Goal: Information Seeking & Learning: Learn about a topic

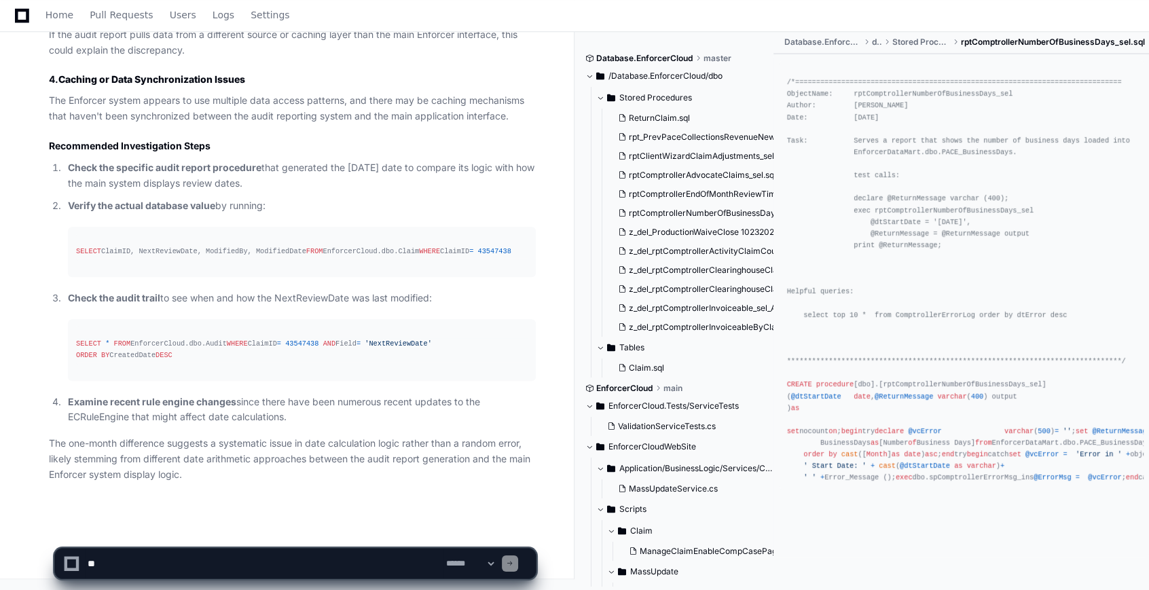
scroll to position [1195, 0]
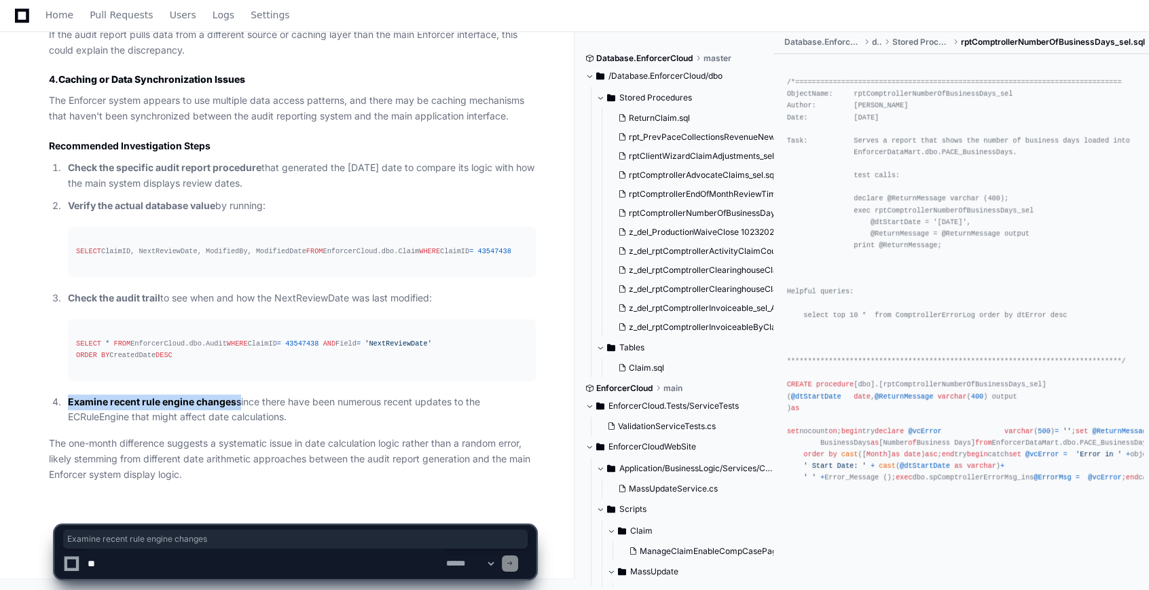
drag, startPoint x: 68, startPoint y: 399, endPoint x: 241, endPoint y: 406, distance: 173.3
click at [241, 406] on p "Examine recent rule engine changes since there have been numerous recent update…" at bounding box center [302, 410] width 468 height 31
drag, startPoint x: 241, startPoint y: 406, endPoint x: 242, endPoint y: 435, distance: 28.5
click at [252, 430] on article "Based on my investigation of the EnforcerCloud codebase, I can identify several…" at bounding box center [292, 28] width 487 height 909
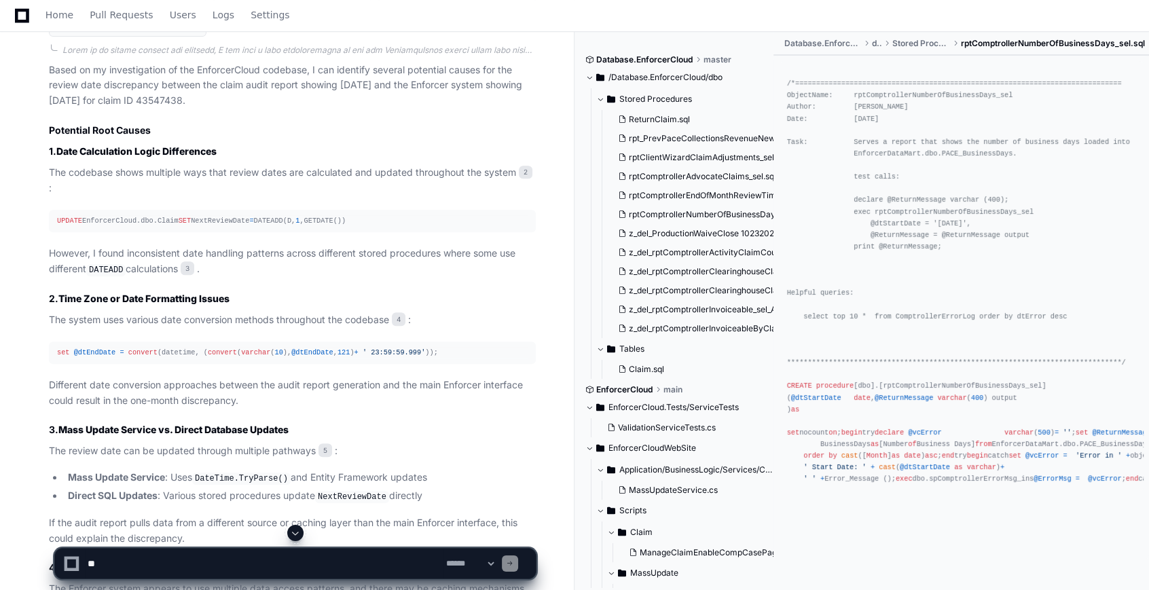
scroll to position [639, 0]
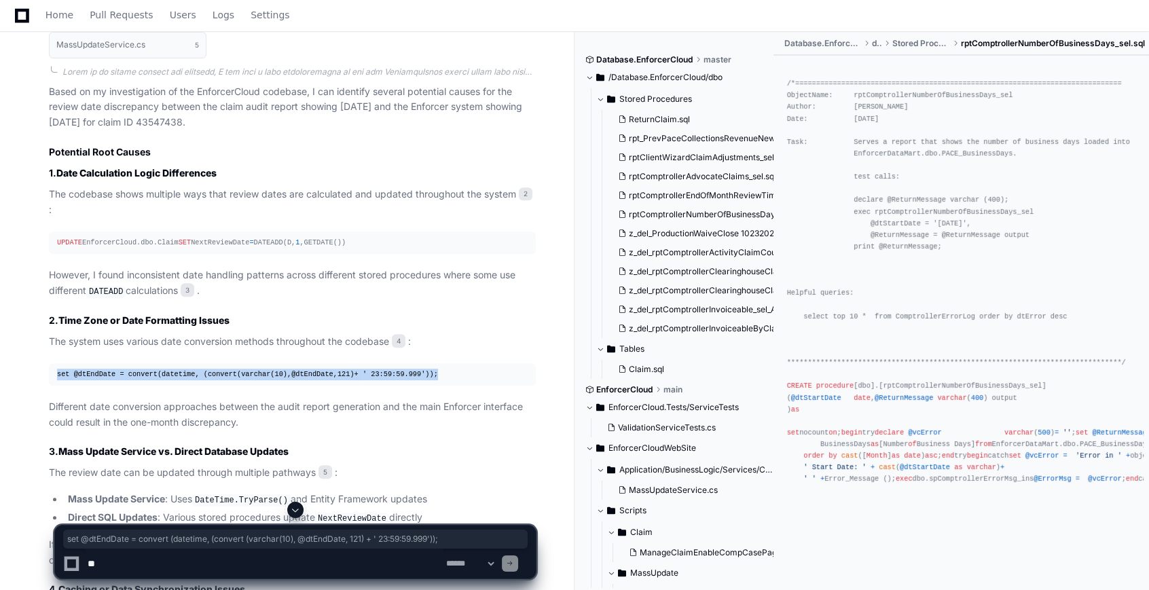
drag, startPoint x: 54, startPoint y: 385, endPoint x: 435, endPoint y: 379, distance: 380.4
click at [435, 379] on pre "set @dtEndDate = convert (datetime, ( convert ( varchar ( 10 ), @dtEndDate , 12…" at bounding box center [292, 374] width 487 height 22
copy div "set @dtEndDate = convert (datetime, ( convert ( varchar ( 10 ), @dtEndDate , 12…"
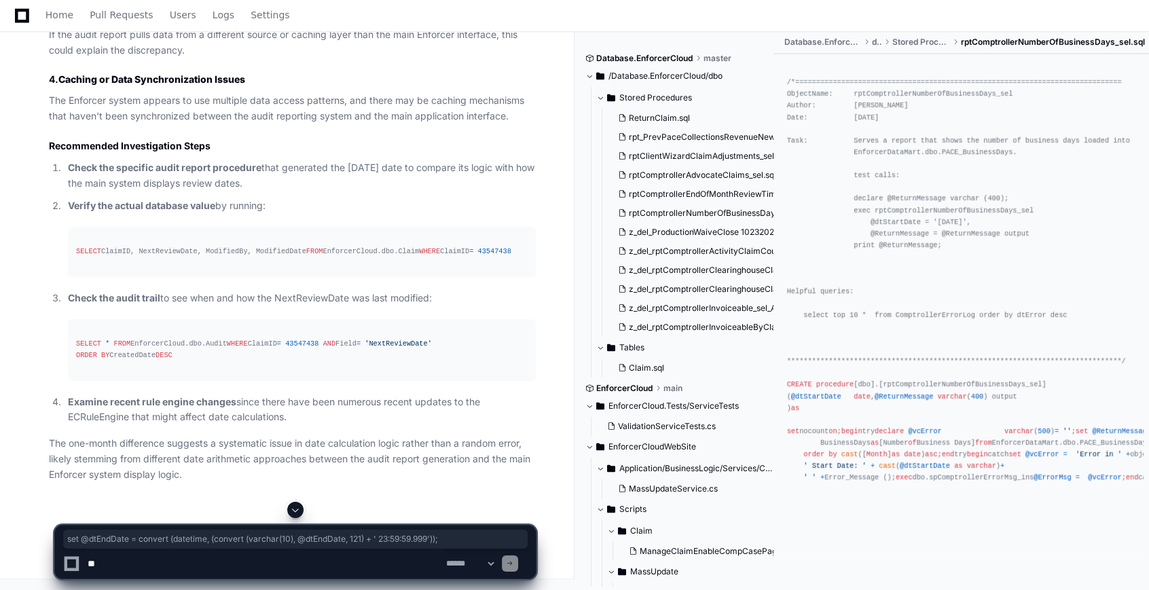
scroll to position [1195, 0]
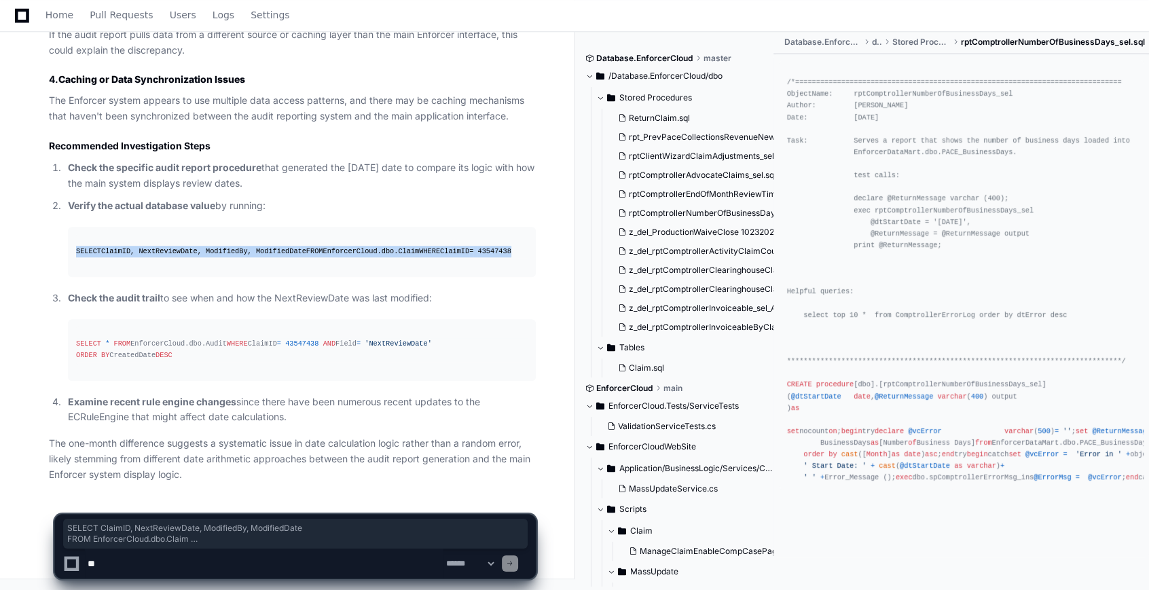
drag, startPoint x: 181, startPoint y: 244, endPoint x: 77, endPoint y: 211, distance: 109.6
click at [77, 246] on div "SELECT ClaimID, NextReviewDate, ModifiedBy, ModifiedDate FROM EnforcerCloud.dbo…" at bounding box center [302, 252] width 452 height 12
drag, startPoint x: 77, startPoint y: 211, endPoint x: 115, endPoint y: 224, distance: 40.8
copy div "SELECT ClaimID, NextReviewDate, ModifiedBy, ModifiedDate FROM EnforcerCloud.dbo…"
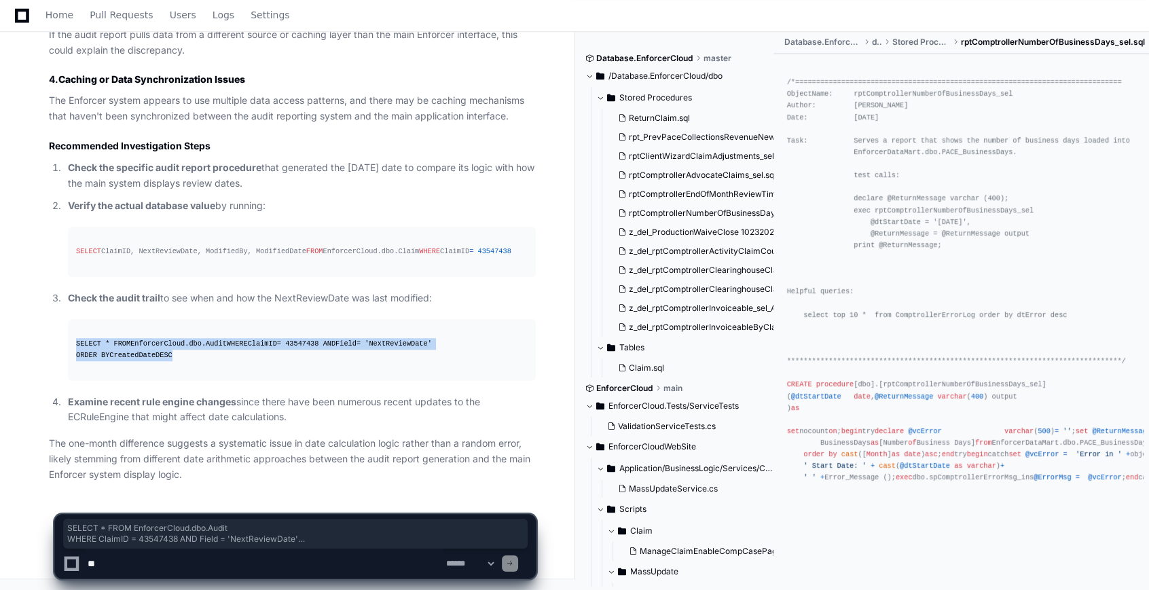
drag, startPoint x: 173, startPoint y: 360, endPoint x: 54, endPoint y: 315, distance: 127.0
click at [54, 315] on ol "Check the specific audit report procedure that generated the [DATE] date to com…" at bounding box center [292, 292] width 487 height 265
copy div "SELECT * FROM EnforcerCloud.dbo.Audit WHERE ClaimID = 43547438 AND Field = 'Nex…"
click at [190, 246] on div "SELECT ClaimID, NextReviewDate, ModifiedBy, ModifiedDate FROM EnforcerCloud.dbo…" at bounding box center [302, 252] width 452 height 12
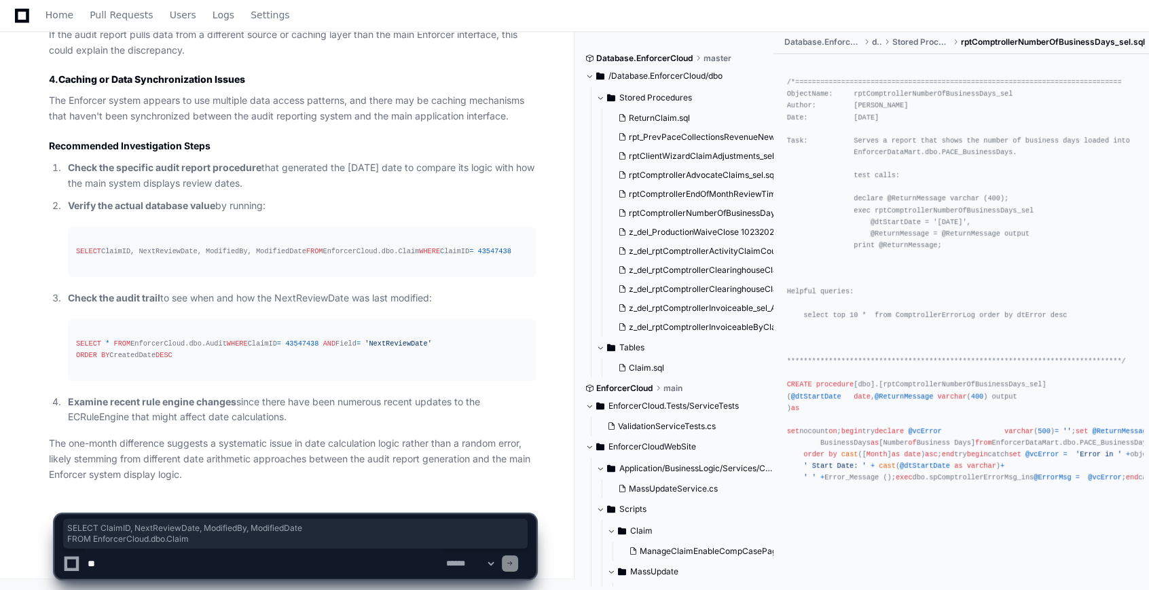
drag, startPoint x: 62, startPoint y: 234, endPoint x: 65, endPoint y: 208, distance: 26.7
click at [65, 208] on li "Verify the actual database value by running: SELECT ClaimID, NextReviewDate, Mo…" at bounding box center [300, 237] width 472 height 79
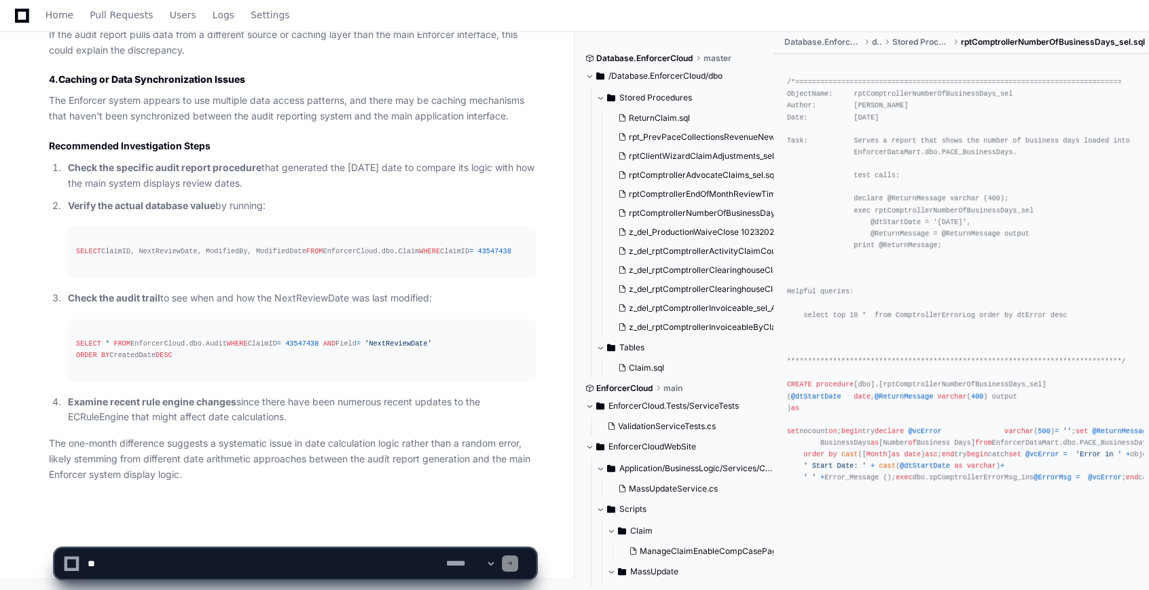
drag, startPoint x: 65, startPoint y: 208, endPoint x: 216, endPoint y: 240, distance: 154.1
click at [216, 246] on div "SELECT ClaimID, NextReviewDate, ModifiedBy, ModifiedDate FROM EnforcerCloud.dbo…" at bounding box center [302, 252] width 452 height 12
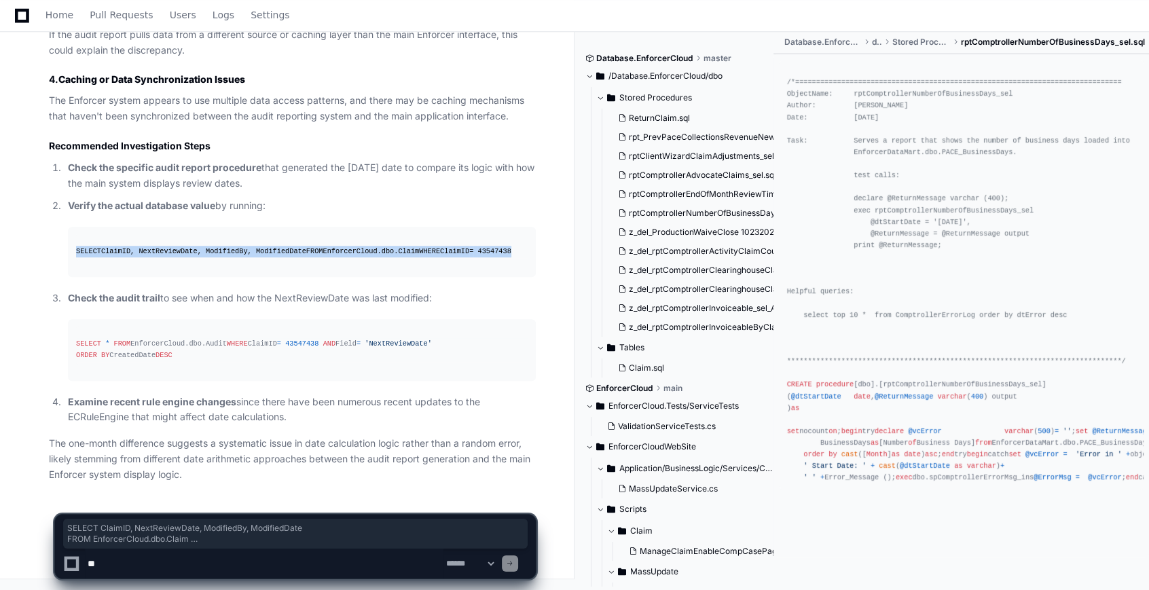
drag, startPoint x: 175, startPoint y: 244, endPoint x: 43, endPoint y: 206, distance: 137.1
copy div "SELECT ClaimID, NextReviewDate, ModifiedBy, ModifiedDate FROM EnforcerCloud.dbo…"
click at [196, 556] on textarea at bounding box center [264, 564] width 359 height 30
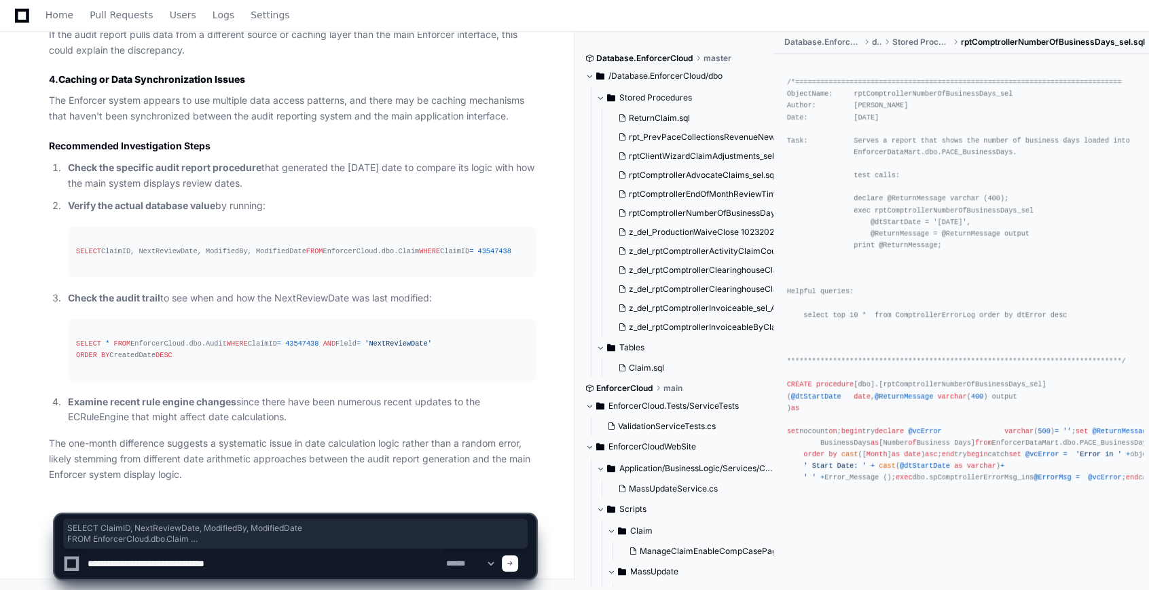
paste textarea "**********"
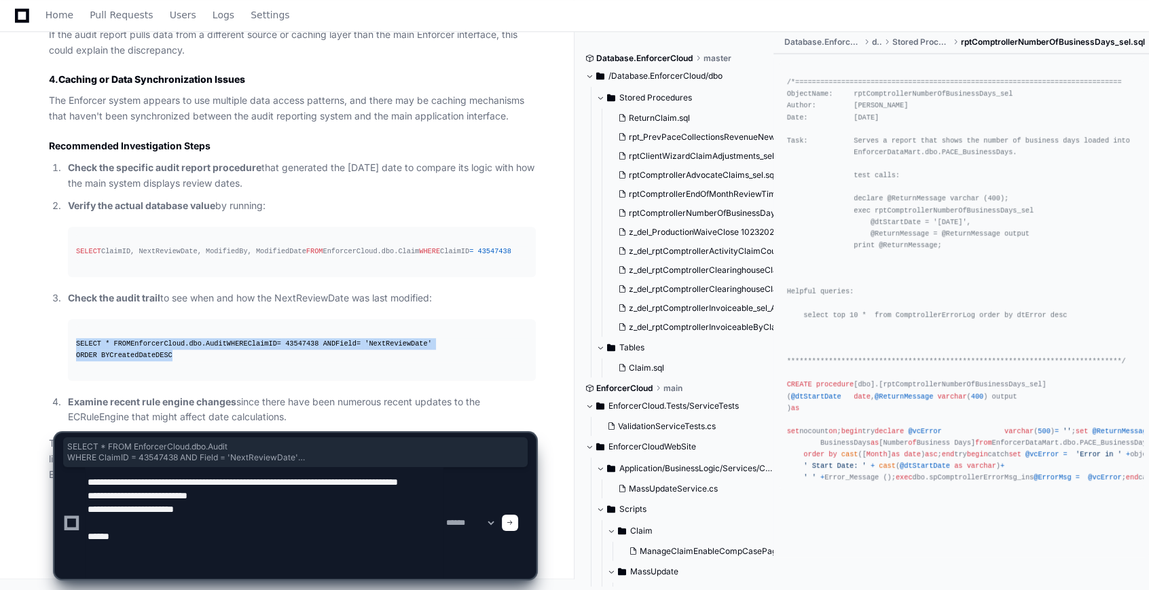
drag, startPoint x: 183, startPoint y: 352, endPoint x: 64, endPoint y: 325, distance: 122.7
click at [64, 325] on li "Check the audit trail to see when and how the NextReviewDate was last modified:…" at bounding box center [300, 336] width 472 height 90
copy div "SELECT * FROM EnforcerCloud.dbo.Audit WHERE ClaimID = 43547438 AND Field = 'Nex…"
click at [117, 561] on textarea at bounding box center [264, 522] width 359 height 111
paste textarea "**********"
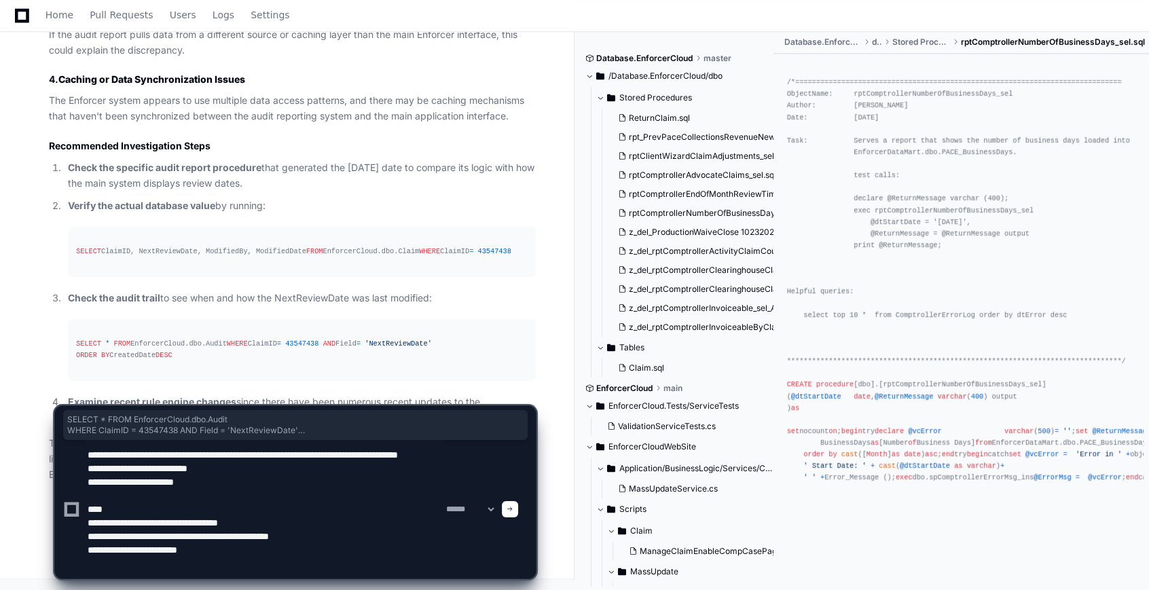
click at [116, 518] on textarea at bounding box center [264, 509] width 359 height 139
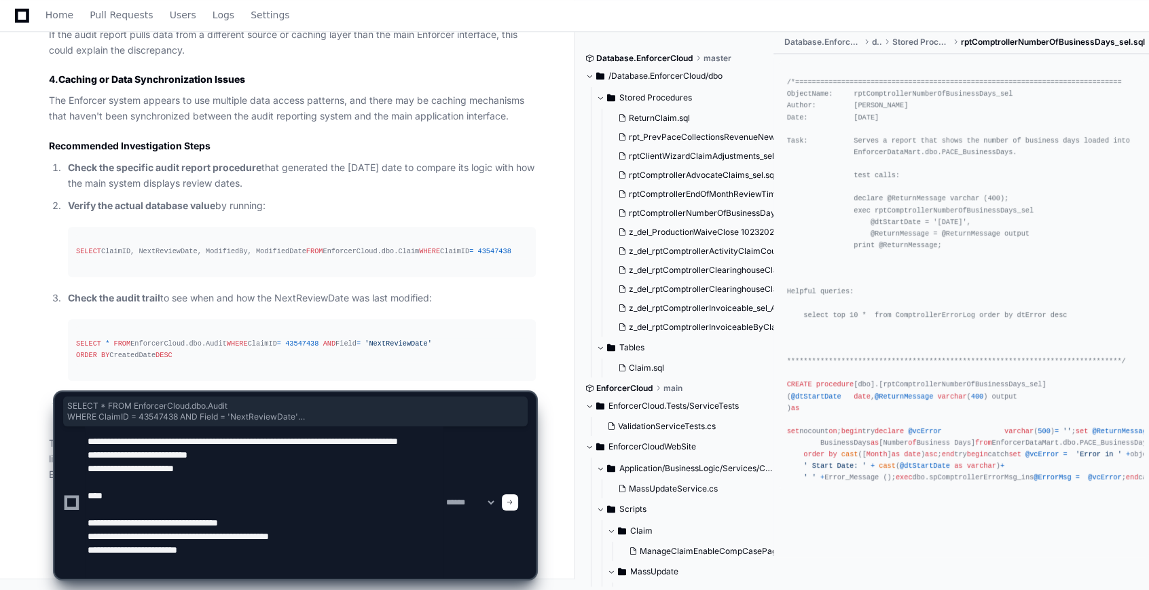
click at [242, 558] on textarea at bounding box center [264, 503] width 359 height 152
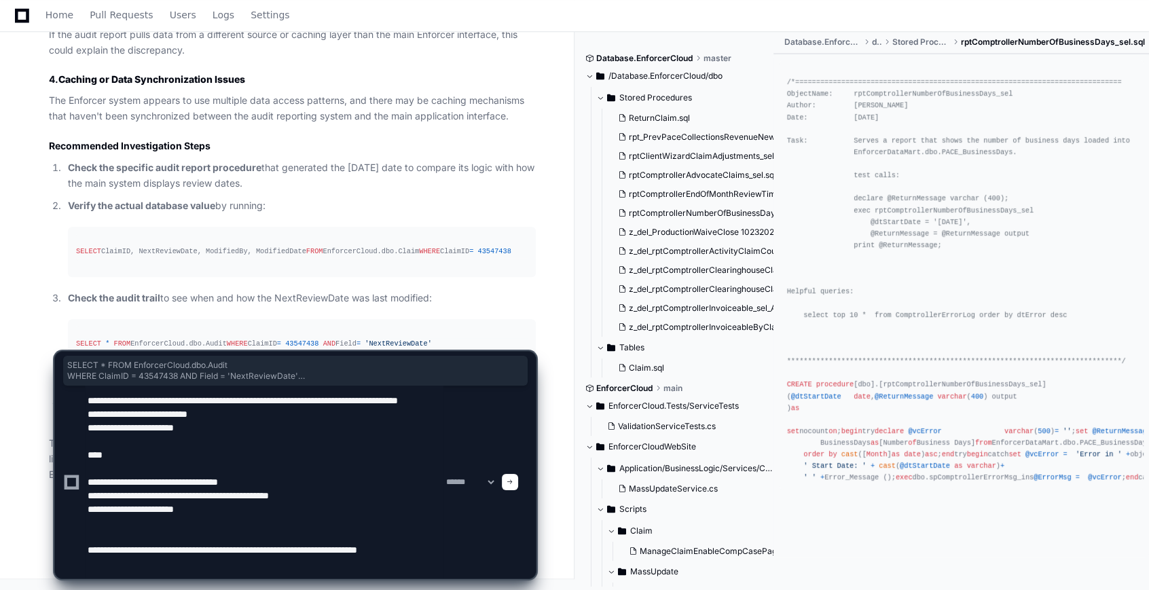
click at [414, 556] on textarea at bounding box center [264, 482] width 359 height 193
paste textarea "**********"
click at [431, 570] on textarea at bounding box center [264, 482] width 359 height 193
paste textarea "**********"
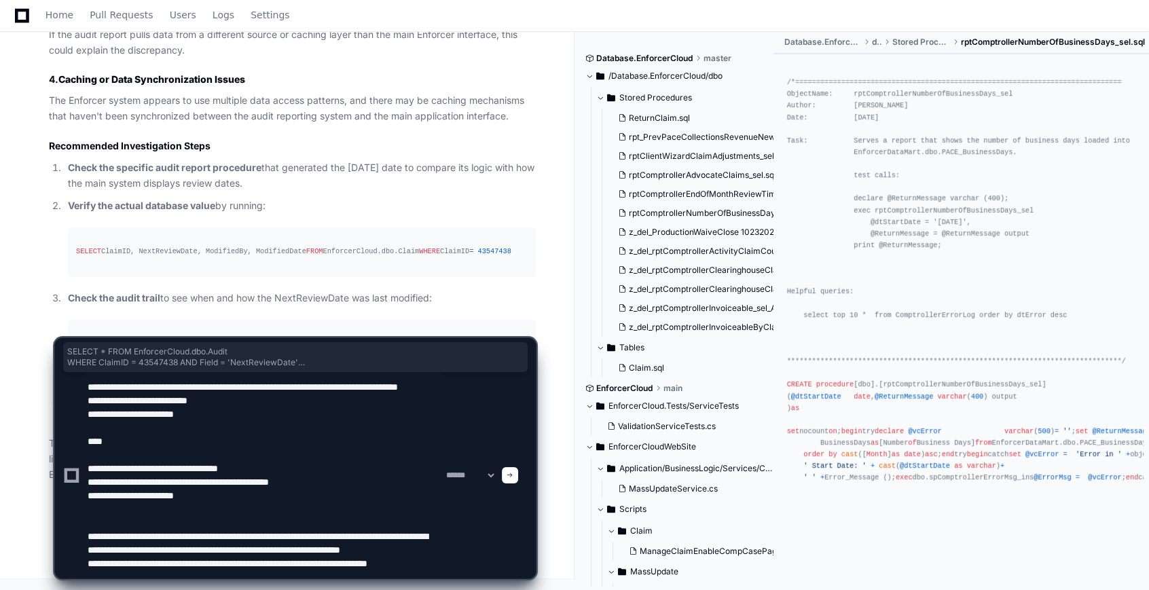
scroll to position [32, 0]
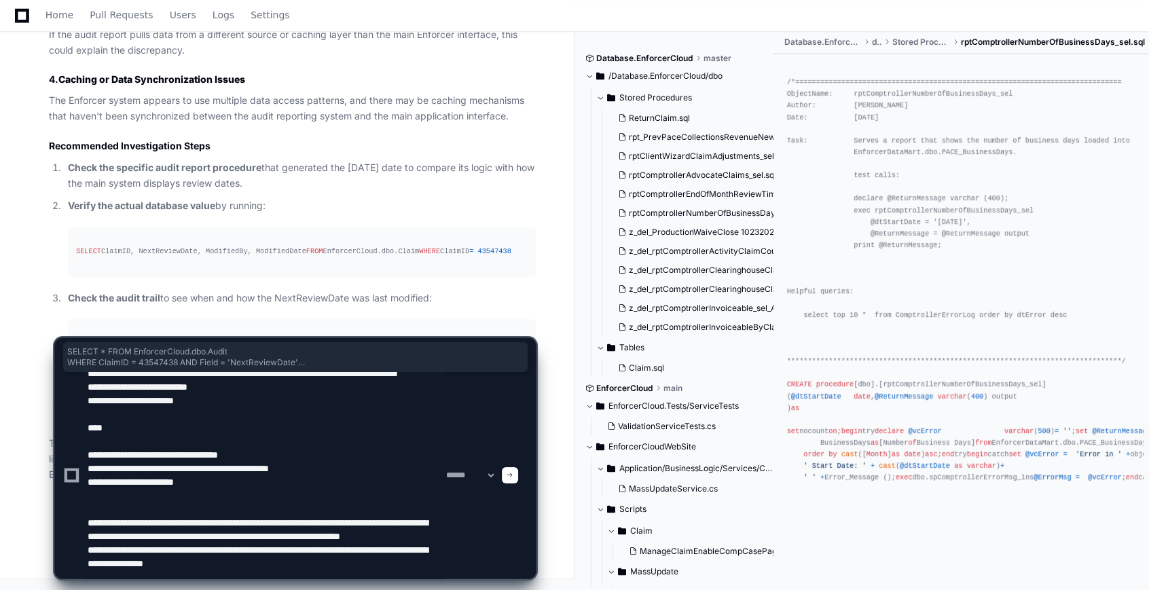
click at [211, 545] on textarea at bounding box center [264, 475] width 359 height 206
click at [243, 547] on textarea at bounding box center [264, 475] width 359 height 206
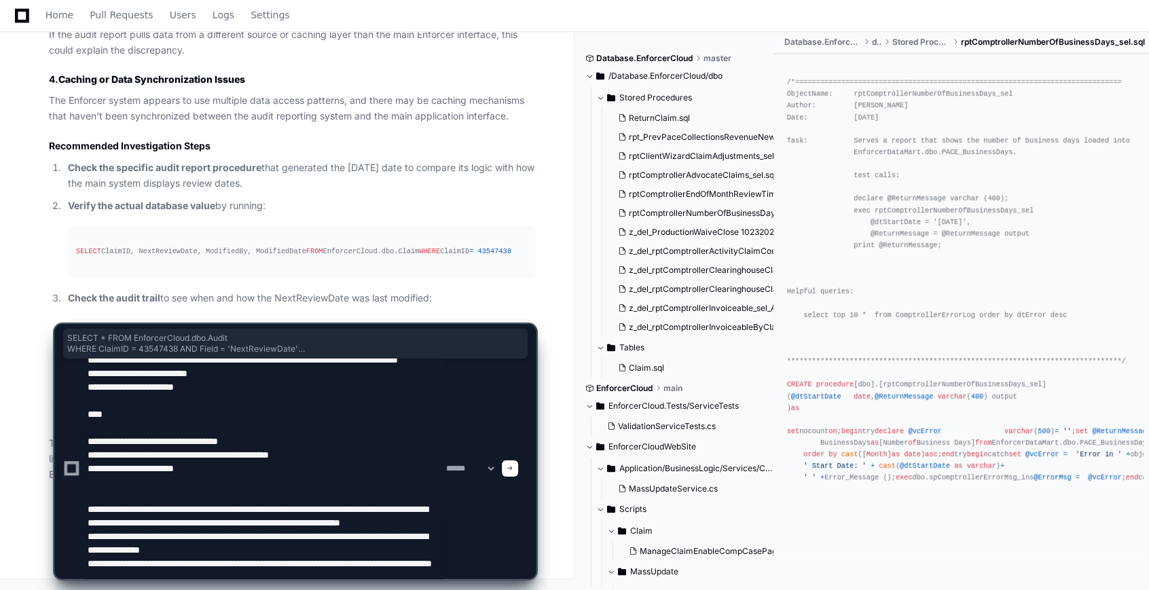
type textarea "**********"
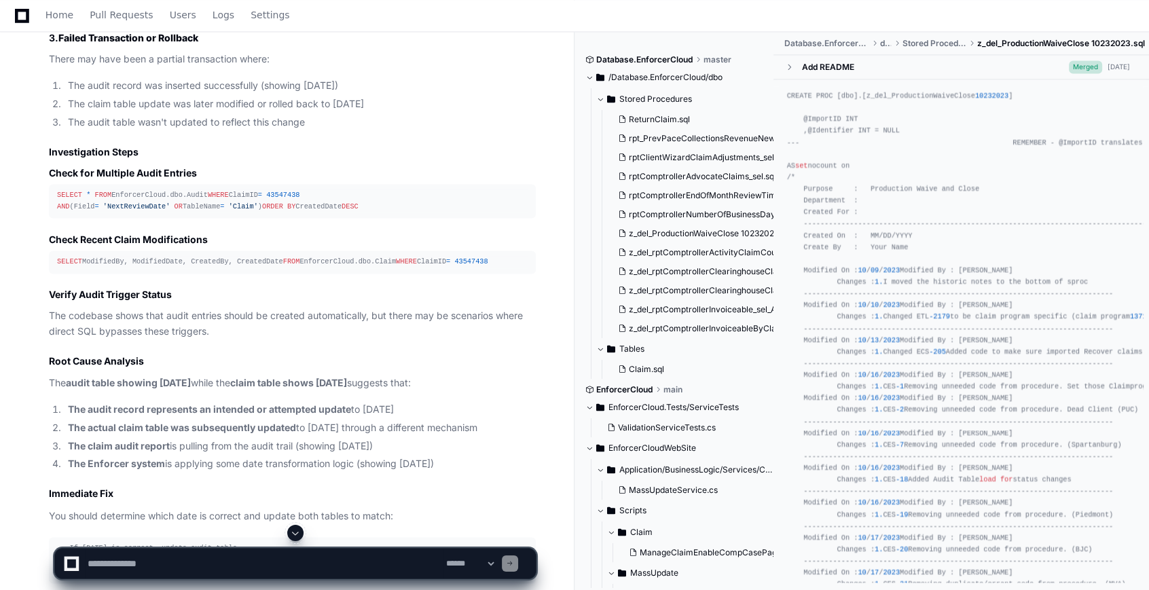
scroll to position [2539, 0]
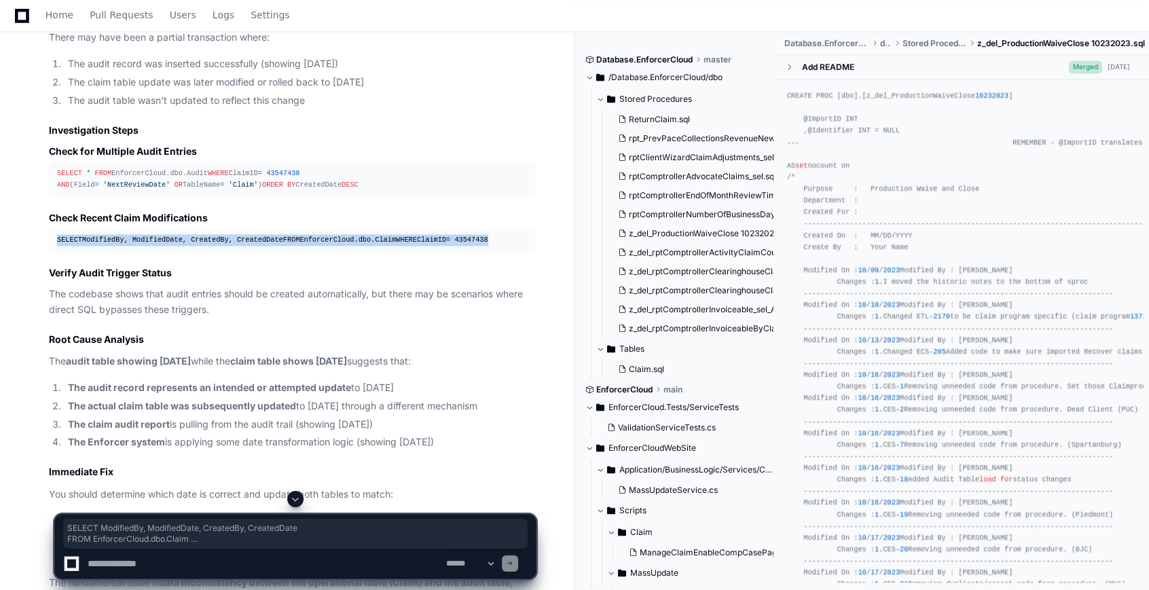
drag, startPoint x: 169, startPoint y: 345, endPoint x: 48, endPoint y: 314, distance: 124.7
click at [49, 251] on pre "SELECT ModifiedBy, ModifiedDate, CreatedBy, CreatedDate FROM EnforcerCloud.dbo.…" at bounding box center [292, 240] width 487 height 22
drag, startPoint x: 48, startPoint y: 314, endPoint x: 126, endPoint y: 327, distance: 79.2
copy div "SELECT ModifiedBy, ModifiedDate, CreatedBy, CreatedDate FROM EnforcerCloud.dbo.…"
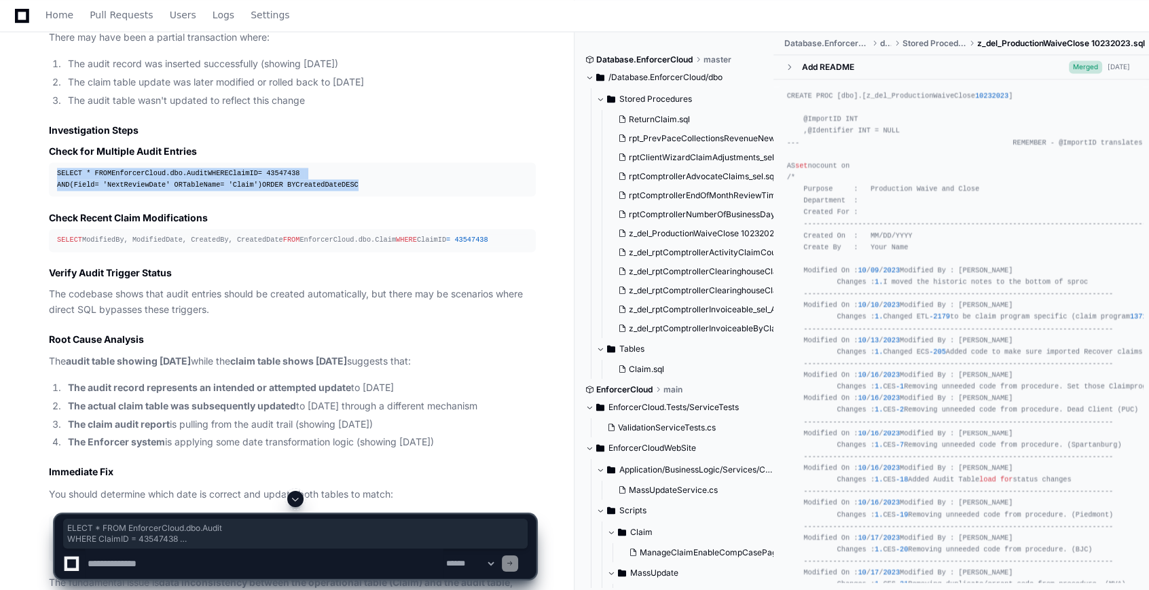
drag, startPoint x: 170, startPoint y: 271, endPoint x: 58, endPoint y: 228, distance: 120.6
click at [58, 196] on pre "SELECT * FROM EnforcerCloud.dbo.Audit WHERE ClaimID = 43547438 AND (Field = 'Ne…" at bounding box center [292, 179] width 487 height 34
drag, startPoint x: 58, startPoint y: 228, endPoint x: 88, endPoint y: 236, distance: 30.8
copy div "SELECT * FROM EnforcerCloud.dbo.Audit WHERE ClaimID = 43547438 AND (Field = 'Ne…"
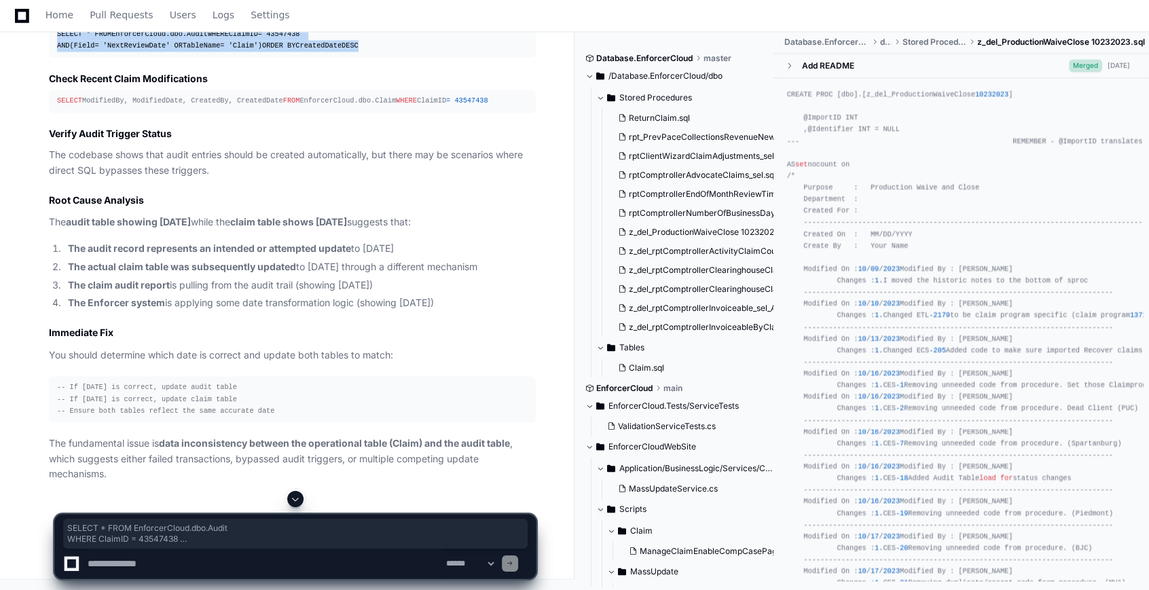
scroll to position [2781, 0]
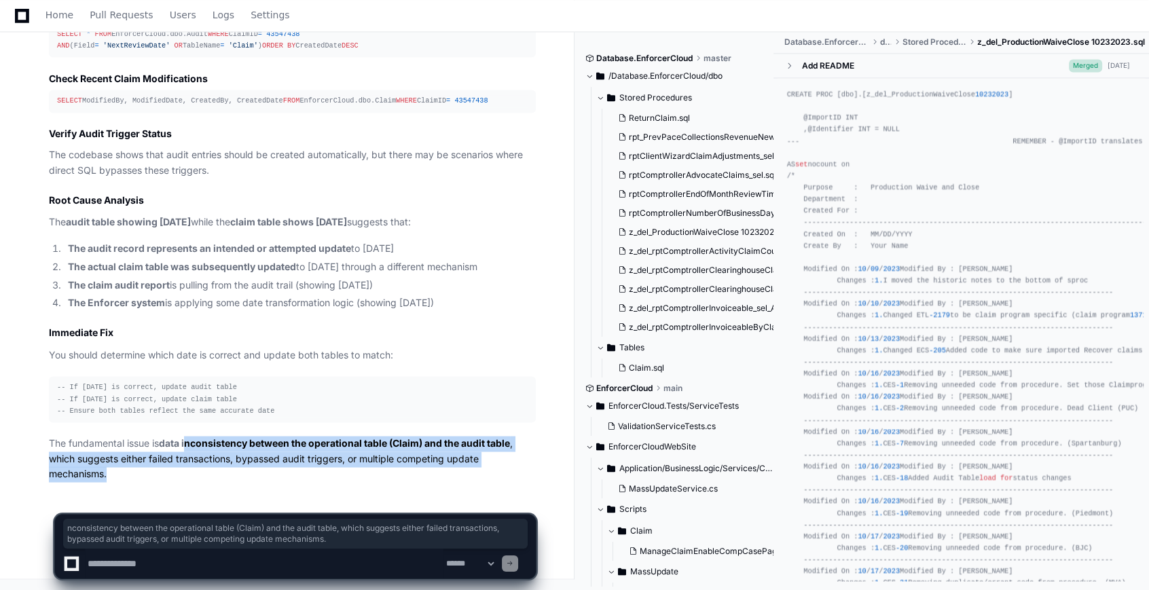
drag, startPoint x: 249, startPoint y: 441, endPoint x: 516, endPoint y: 479, distance: 269.5
click at [516, 479] on p "The fundamental issue is data inconsistency between the operational table (Clai…" at bounding box center [292, 459] width 487 height 46
drag, startPoint x: 516, startPoint y: 479, endPoint x: 357, endPoint y: 475, distance: 159.6
click at [357, 475] on p "The fundamental issue is data inconsistency between the operational table (Clai…" at bounding box center [292, 459] width 487 height 46
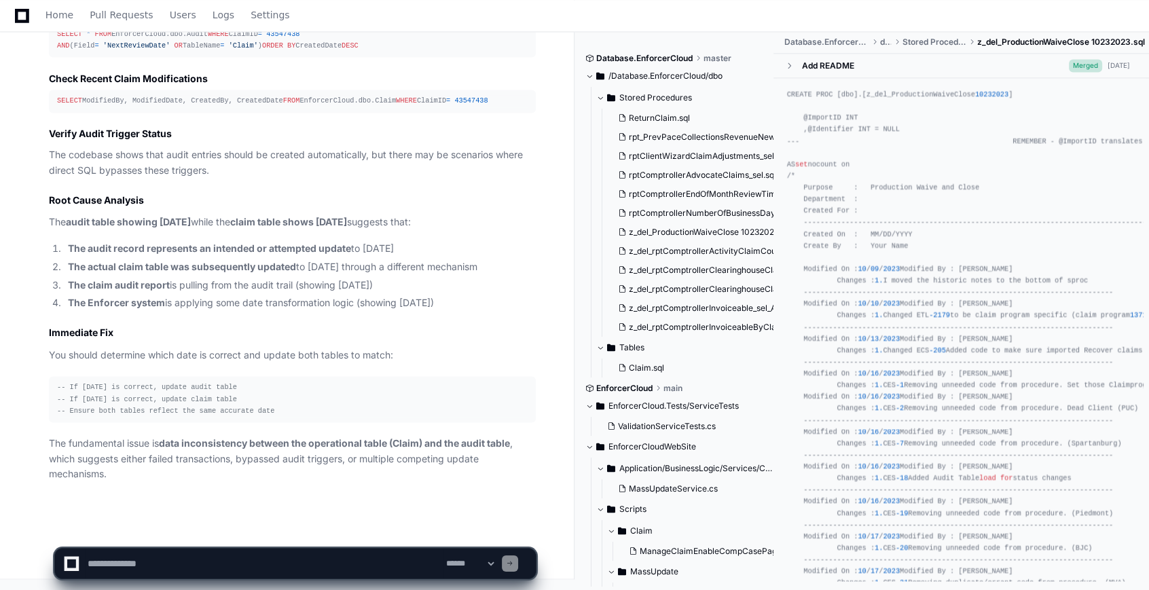
click at [331, 558] on textarea at bounding box center [264, 564] width 359 height 30
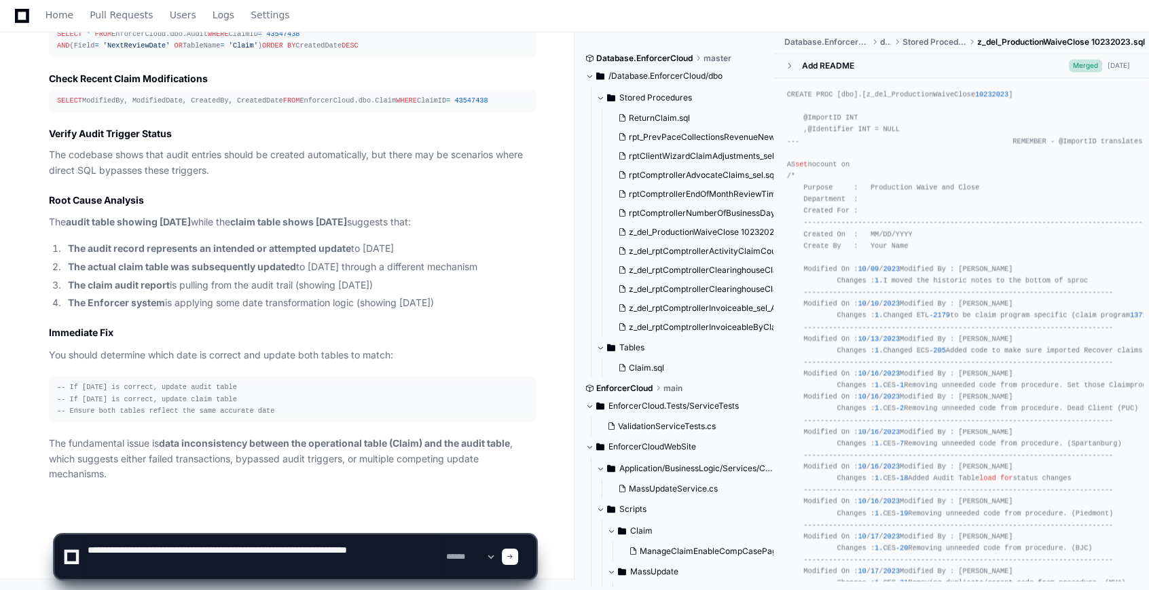
type textarea "**********"
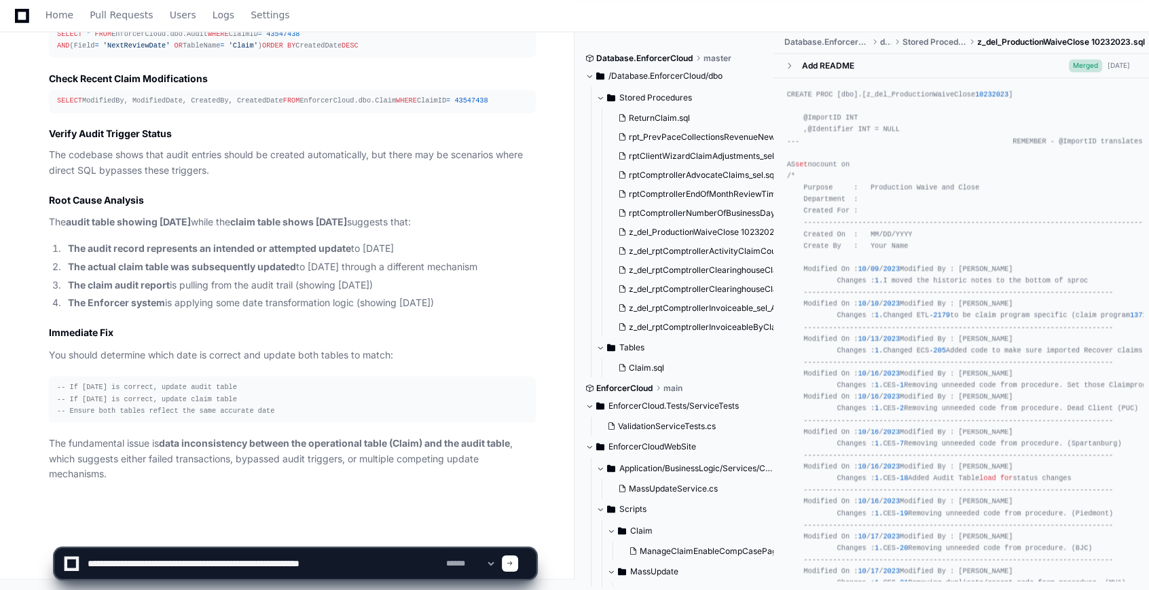
drag, startPoint x: 123, startPoint y: 561, endPoint x: 92, endPoint y: 557, distance: 30.8
click at [48, 557] on div "**********" at bounding box center [295, 557] width 558 height 65
click at [369, 564] on textarea at bounding box center [264, 564] width 359 height 30
click at [153, 564] on textarea at bounding box center [264, 564] width 359 height 30
click at [377, 562] on textarea at bounding box center [264, 564] width 359 height 30
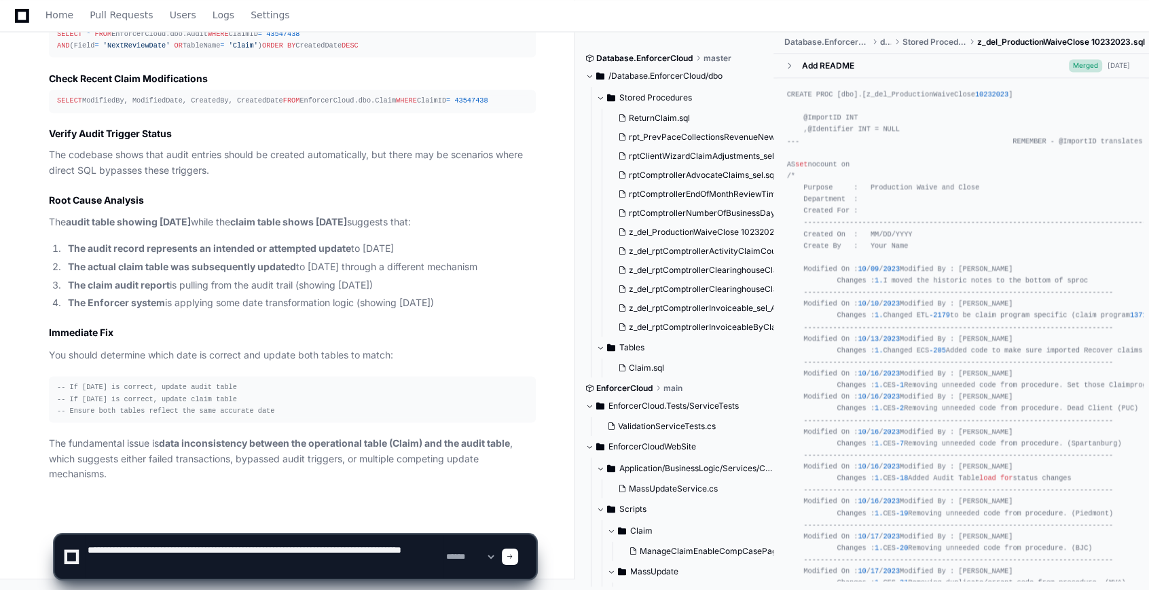
type textarea "**********"
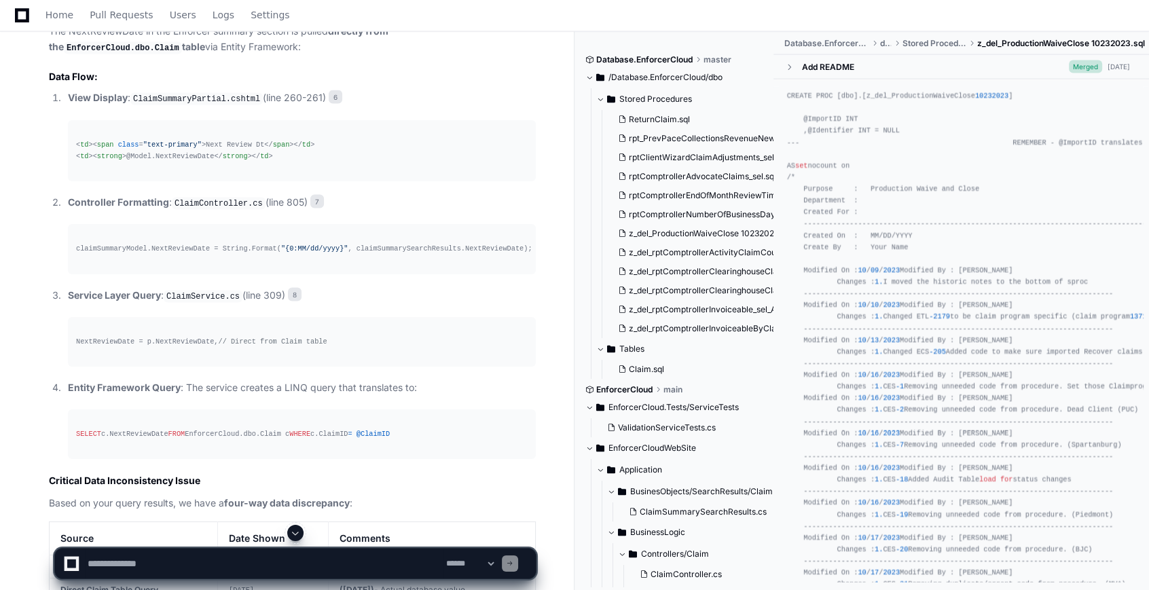
scroll to position [3504, 0]
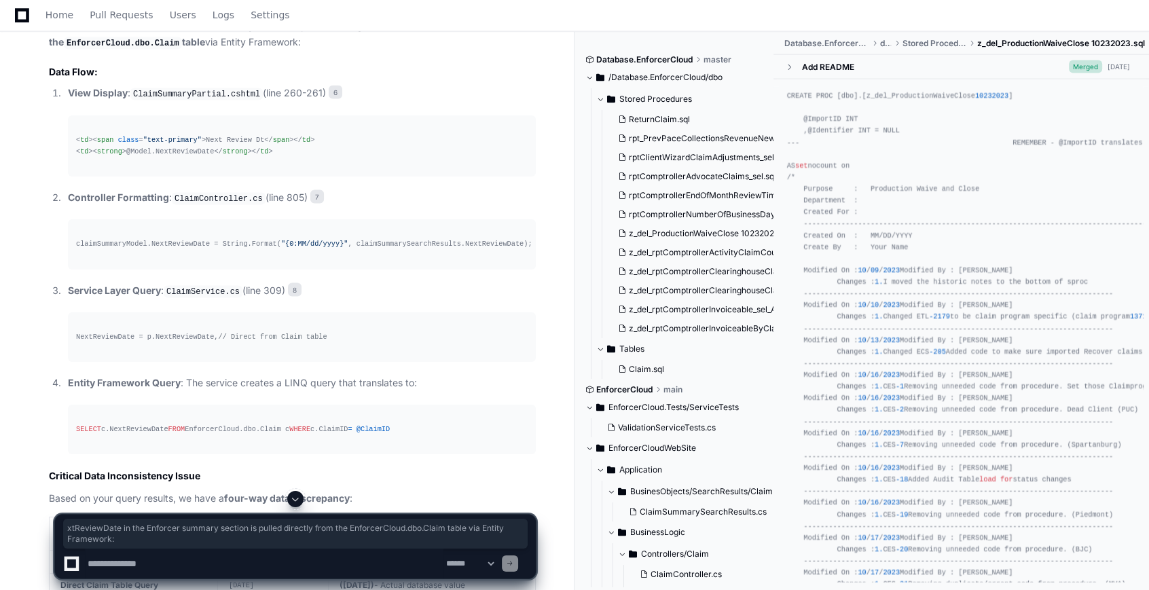
drag, startPoint x: 194, startPoint y: 130, endPoint x: 416, endPoint y: 138, distance: 221.5
click at [416, 50] on p "The NextReviewDate in the Enforcer summary section is pulled directly from the …" at bounding box center [292, 34] width 487 height 31
drag, startPoint x: 416, startPoint y: 138, endPoint x: 397, endPoint y: 140, distance: 19.1
click at [397, 50] on p "The NextReviewDate in the Enforcer summary section is pulled directly from the …" at bounding box center [292, 34] width 487 height 31
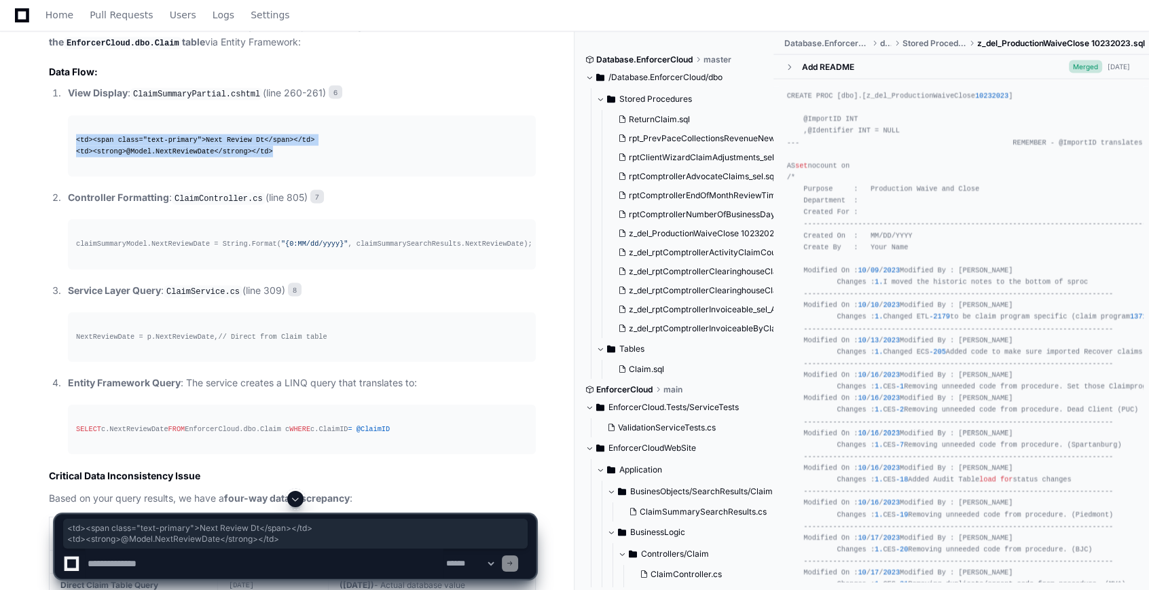
drag, startPoint x: 79, startPoint y: 238, endPoint x: 309, endPoint y: 249, distance: 229.8
click at [309, 158] on div "< td > < span class = "text-primary" > Next Review Dt </ span > </ td > < td > …" at bounding box center [302, 145] width 452 height 23
drag, startPoint x: 309, startPoint y: 249, endPoint x: 246, endPoint y: 261, distance: 64.3
click at [246, 177] on pre "< td > < span class = "text-primary" > Next Review Dt </ span > </ td > < td > …" at bounding box center [302, 145] width 468 height 61
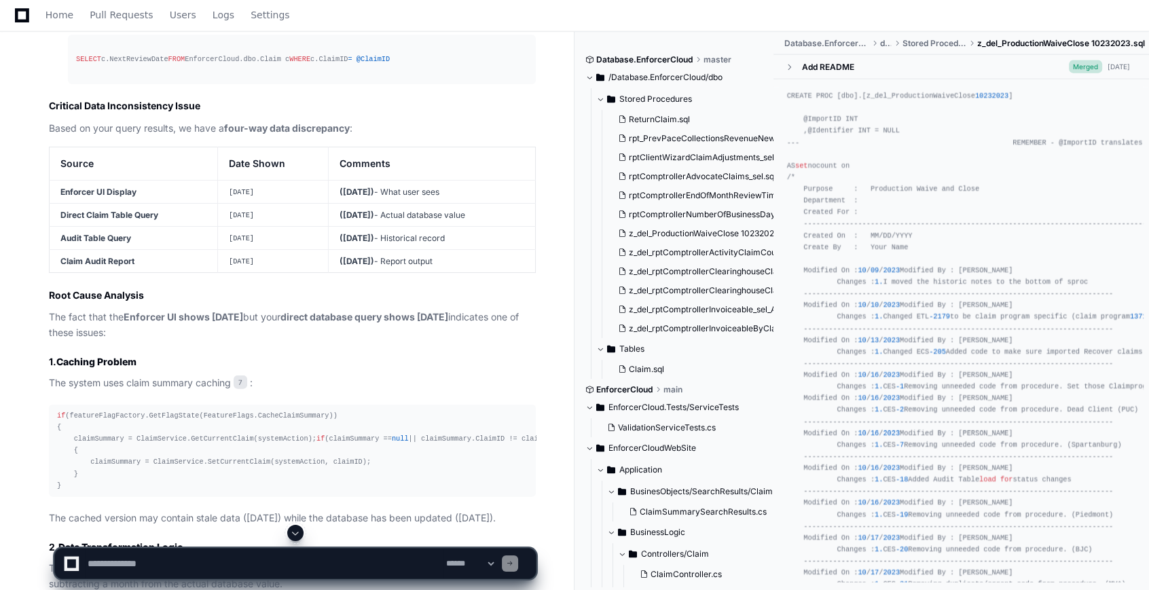
scroll to position [3875, 0]
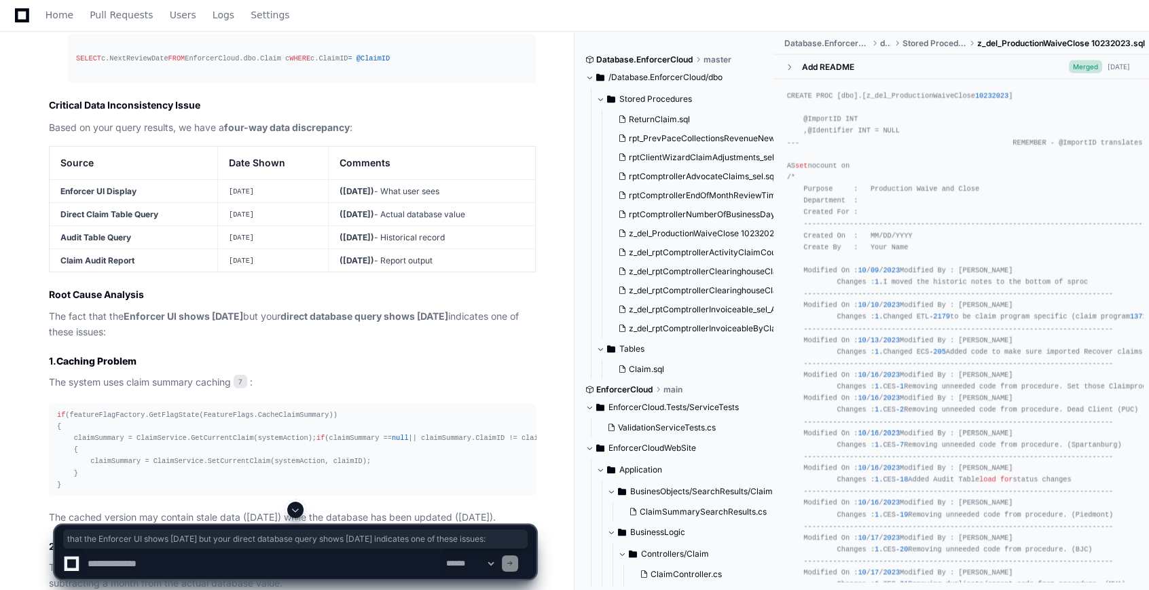
drag, startPoint x: 89, startPoint y: 420, endPoint x: 533, endPoint y: 437, distance: 444.5
click at [533, 340] on p "The fact that the Enforcer UI shows [DATE] but your direct database query shows…" at bounding box center [292, 324] width 487 height 31
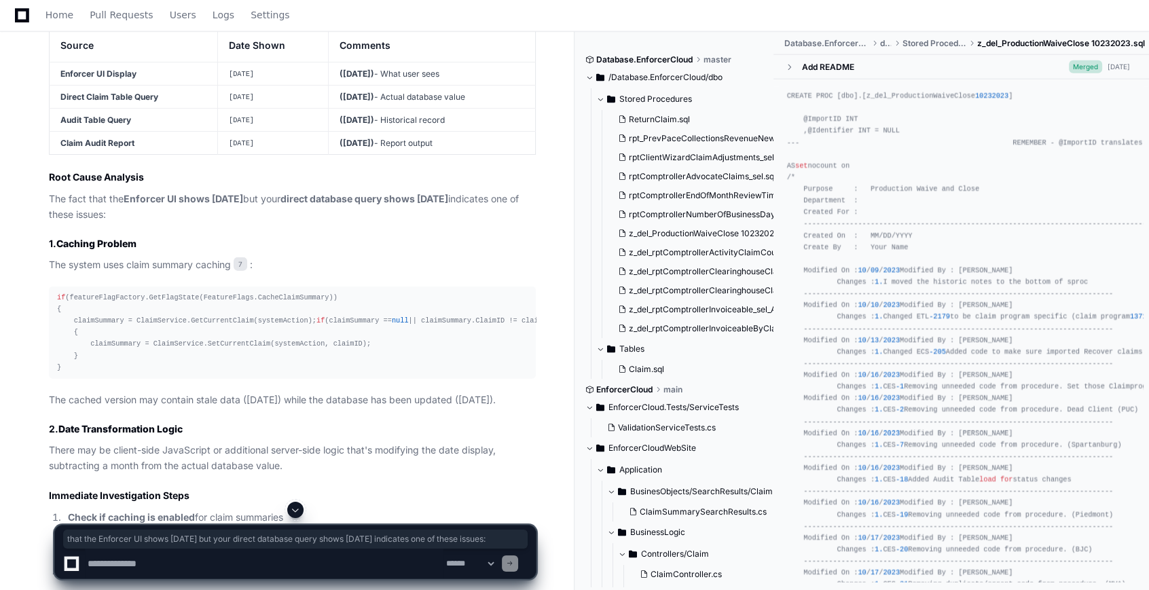
scroll to position [3999, 0]
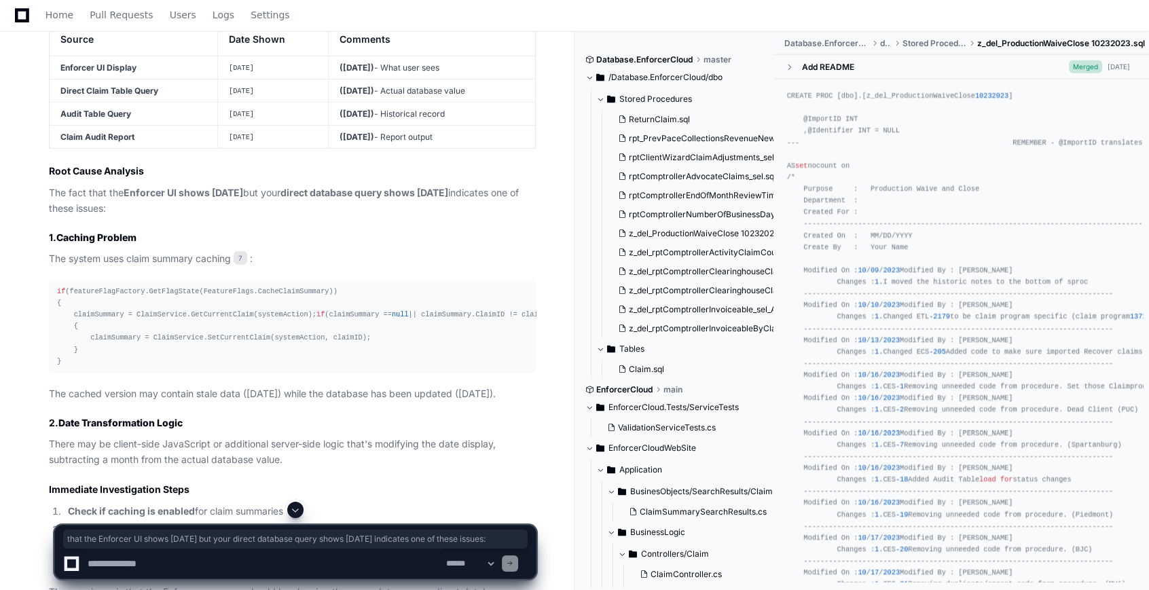
click at [153, 374] on article "Based on my analysis of the codebase, I can now tell you exactly where the Next…" at bounding box center [292, 44] width 487 height 1174
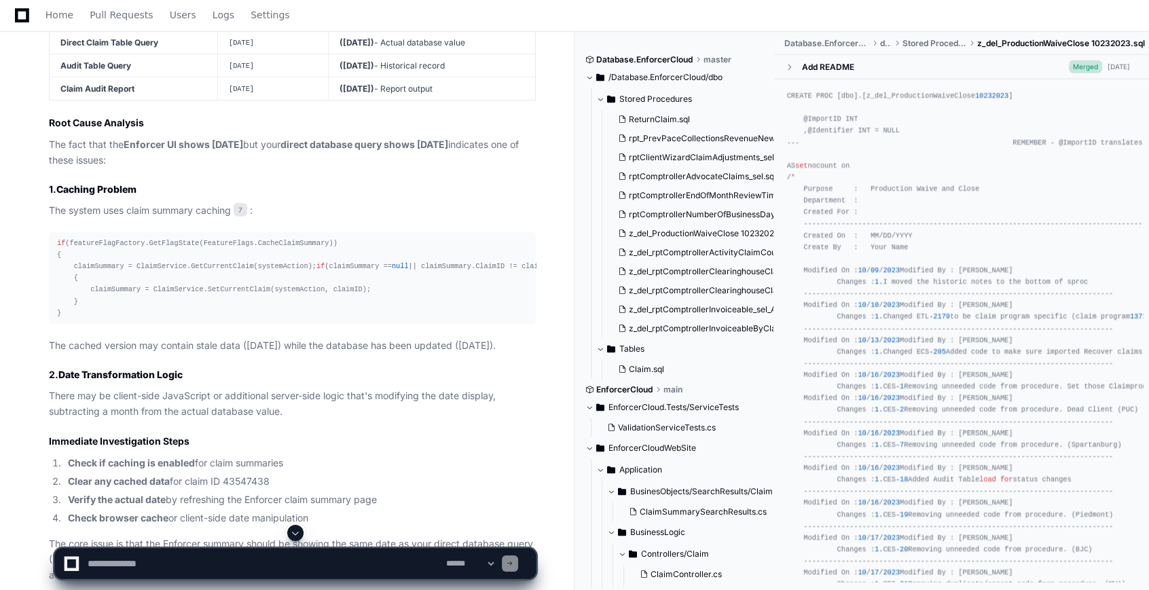
scroll to position [4122, 0]
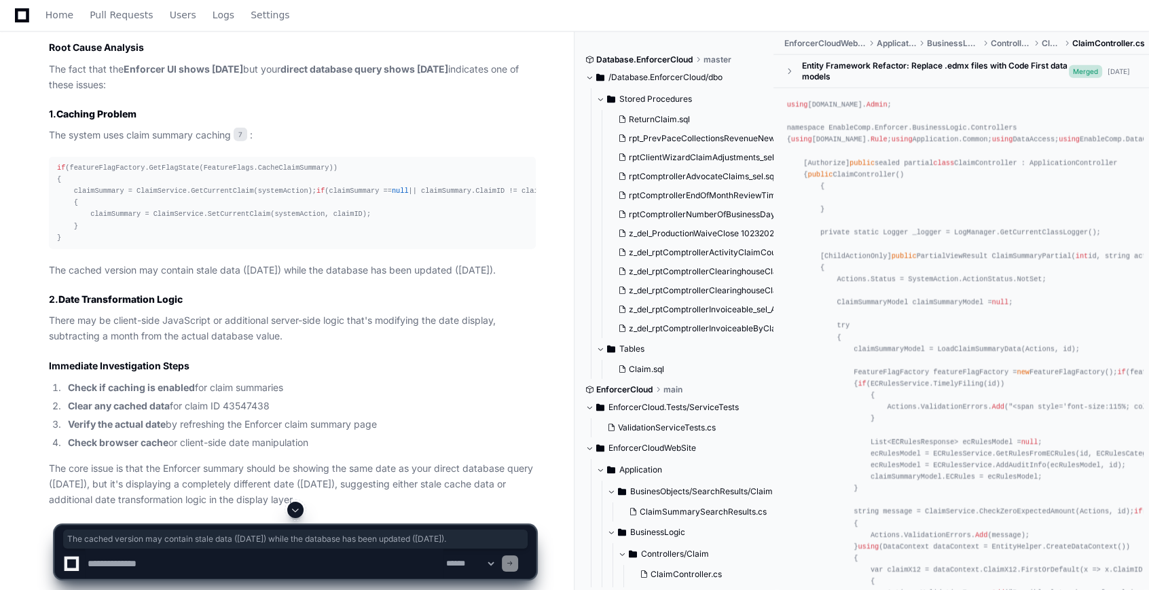
drag, startPoint x: 117, startPoint y: 403, endPoint x: 37, endPoint y: 380, distance: 83.2
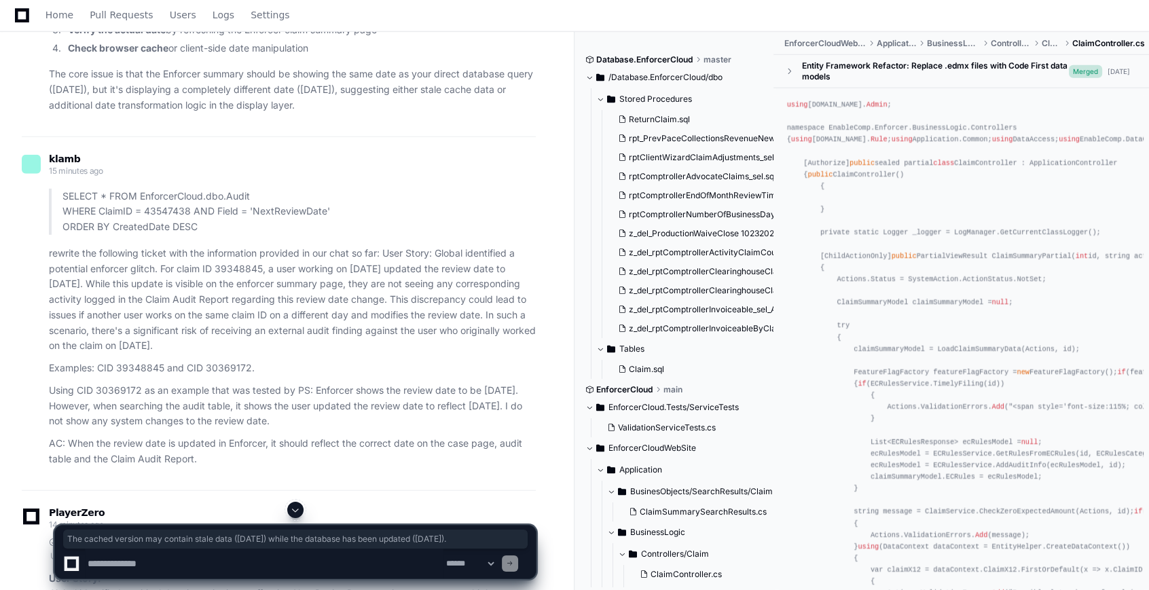
scroll to position [4678, 0]
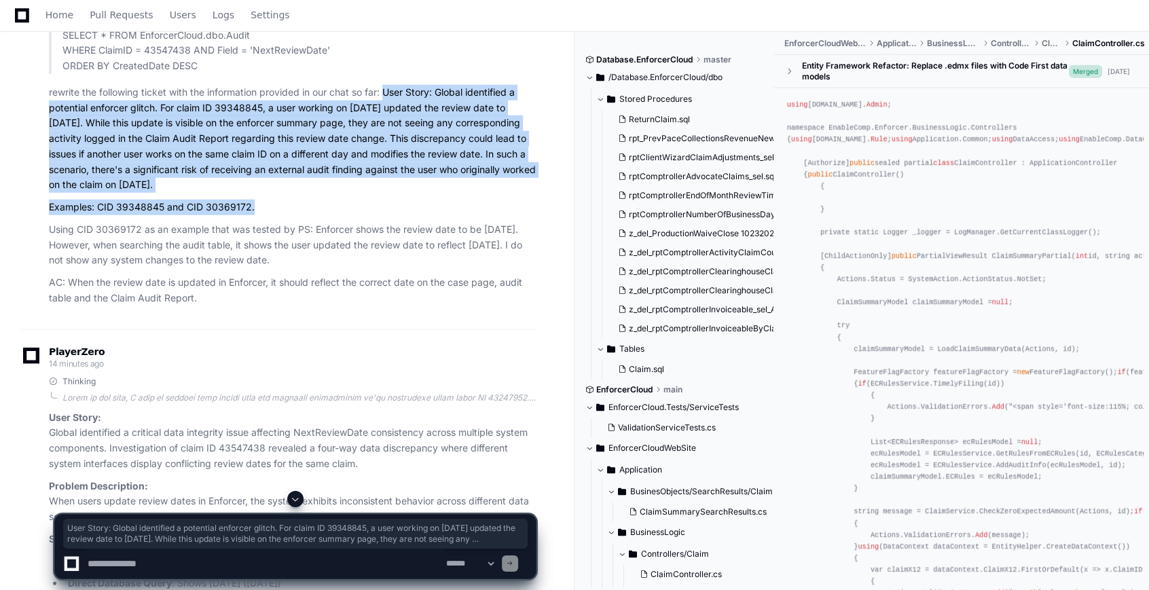
drag, startPoint x: 387, startPoint y: 221, endPoint x: 526, endPoint y: 325, distance: 173.7
click at [526, 306] on article "SELECT * FROM EnforcerCloud.dbo.Audit WHERE ClaimID = 43547438 AND Field = 'Nex…" at bounding box center [292, 167] width 487 height 278
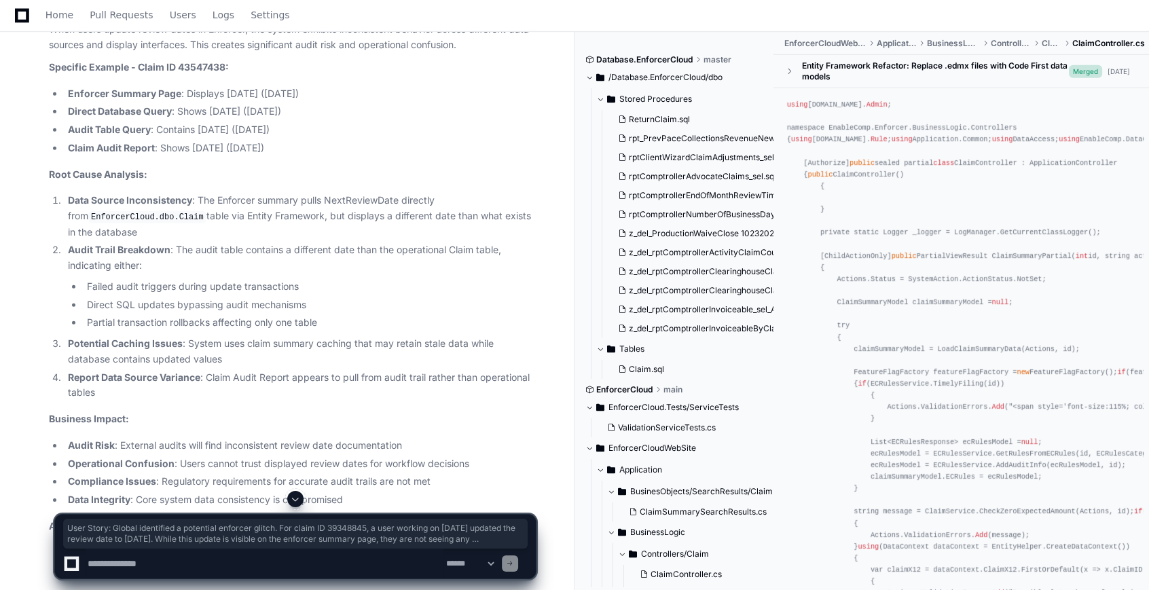
scroll to position [5172, 0]
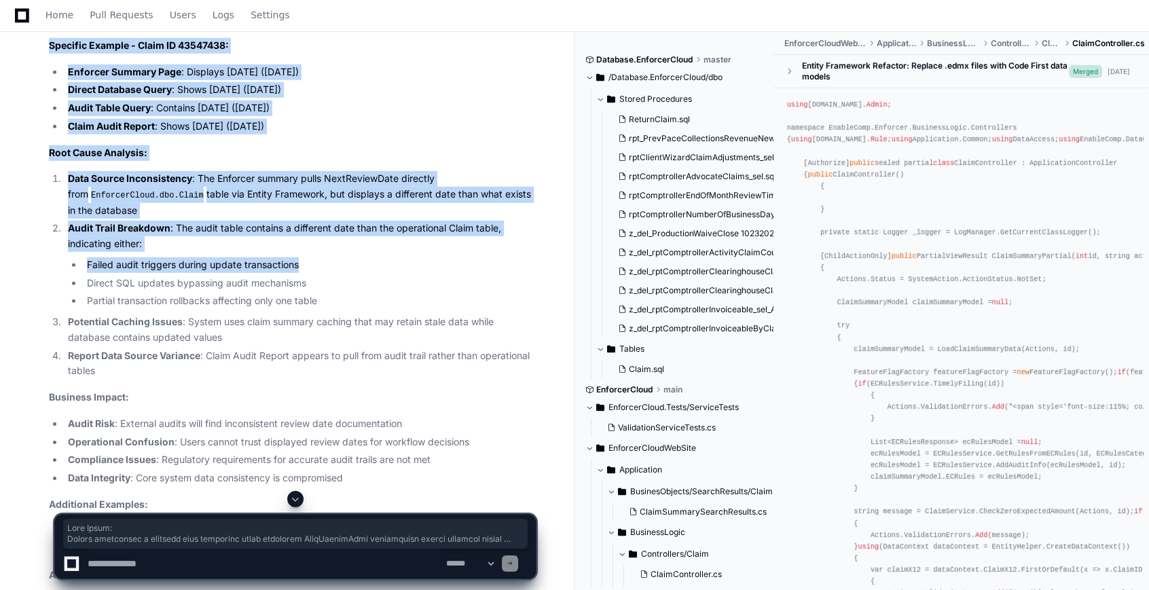
drag, startPoint x: 47, startPoint y: 51, endPoint x: 478, endPoint y: 380, distance: 542.7
click at [478, 380] on div "Thinking User Story: Global identified a critical data integrity issue affectin…" at bounding box center [279, 463] width 514 height 1160
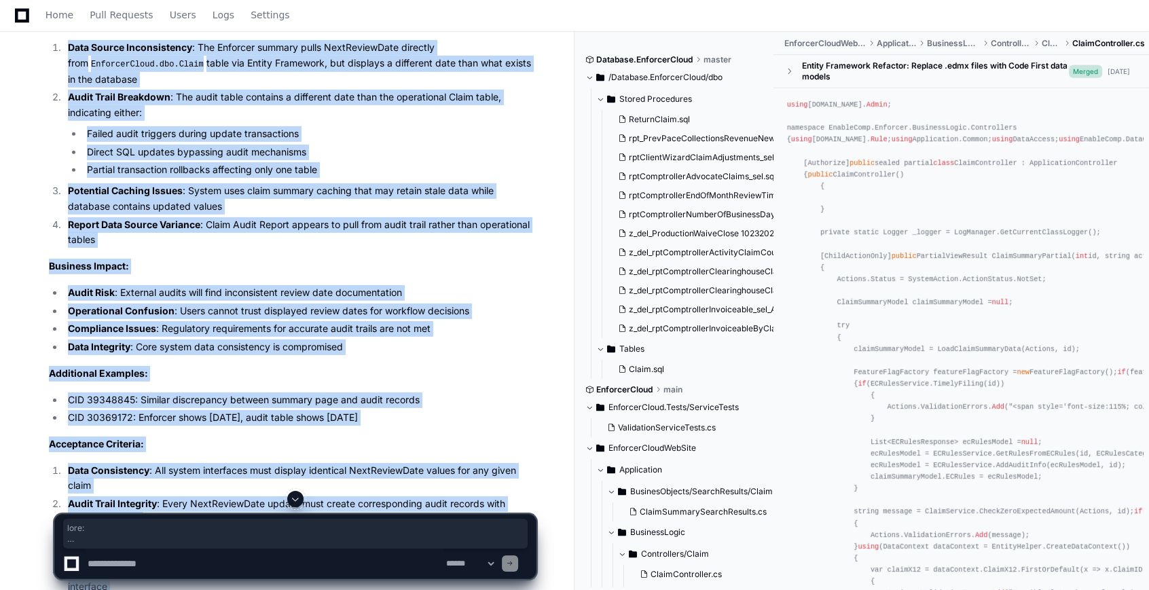
scroll to position [5299, 0]
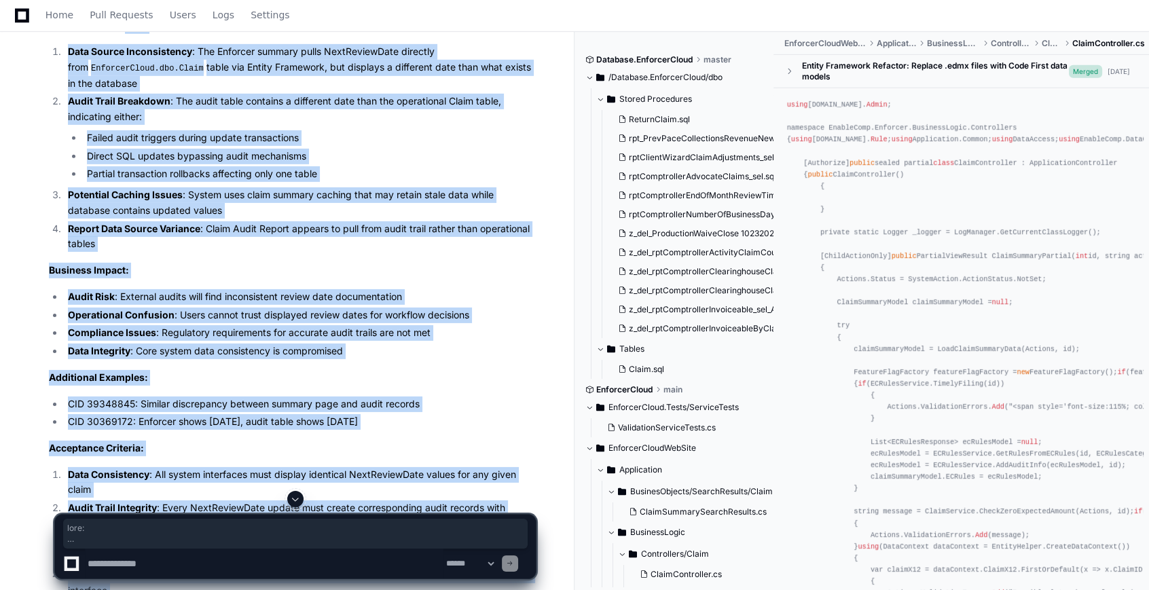
drag, startPoint x: 205, startPoint y: 441, endPoint x: 126, endPoint y: 137, distance: 314.5
click at [126, 137] on article "User Story: Global identified a critical data integrity issue affecting NextRev…" at bounding box center [292, 352] width 487 height 1126
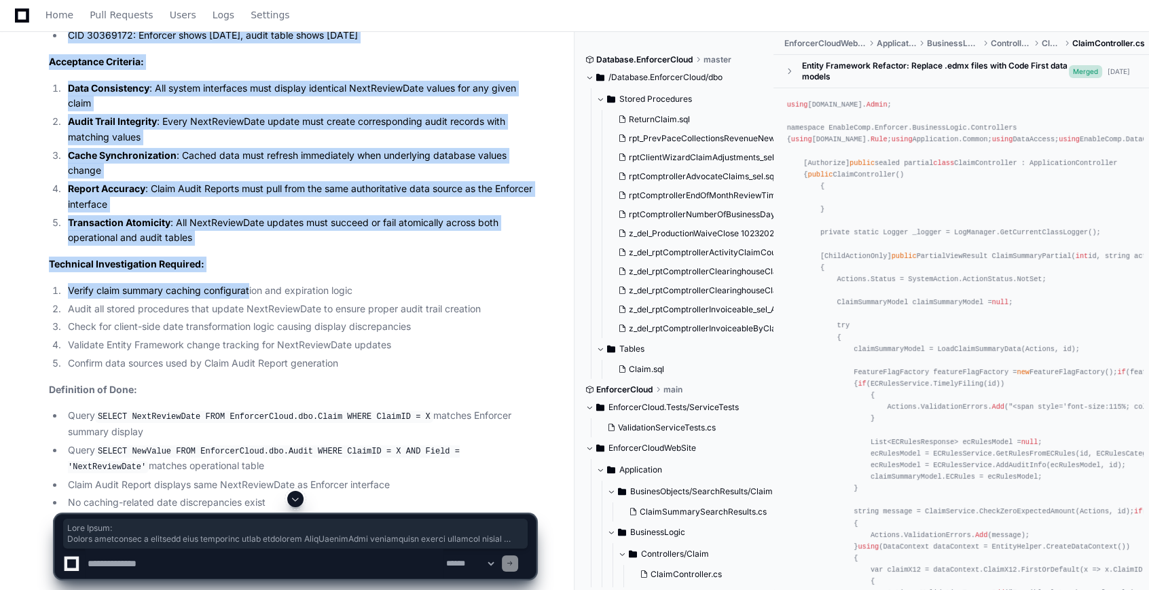
scroll to position [5731, 0]
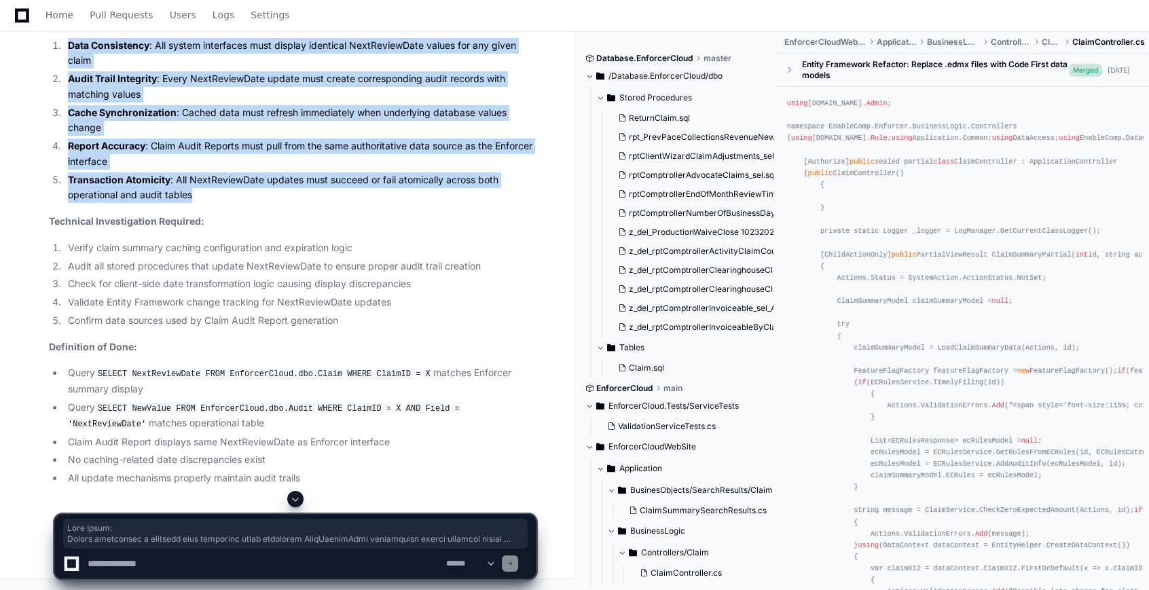
drag, startPoint x: 49, startPoint y: 231, endPoint x: 219, endPoint y: 319, distance: 191.1
drag, startPoint x: 219, startPoint y: 319, endPoint x: 152, endPoint y: 319, distance: 66.6
copy article "User Story: Global identified a critical data integrity issue affecting NextRev…"
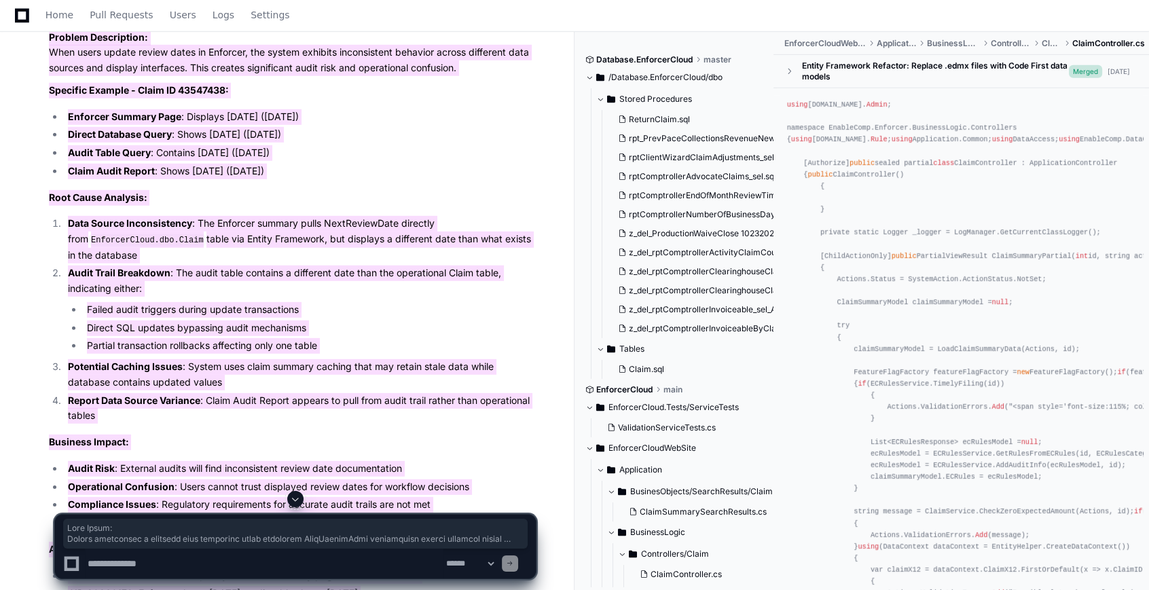
scroll to position [5052, 0]
